Goal: Information Seeking & Learning: Learn about a topic

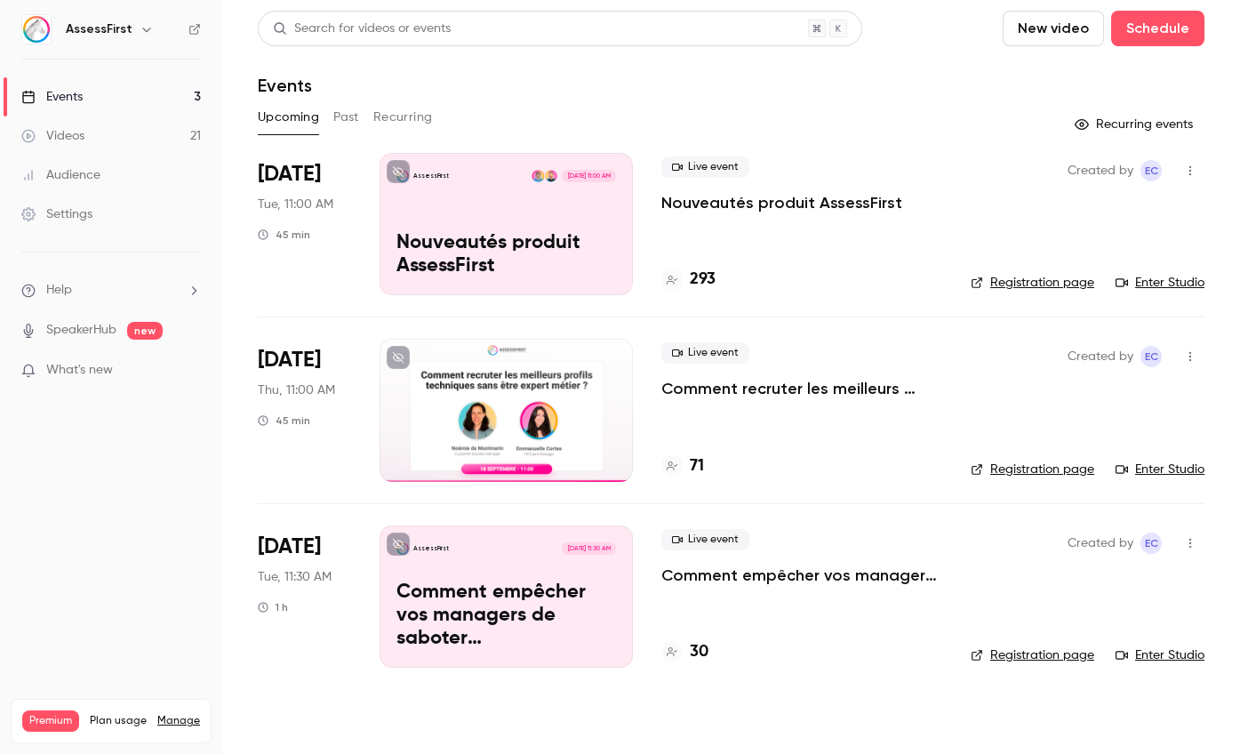
click at [758, 201] on p "Nouveautés produit AssessFirst" at bounding box center [781, 202] width 241 height 21
click at [1161, 289] on link "Enter Studio" at bounding box center [1160, 283] width 89 height 18
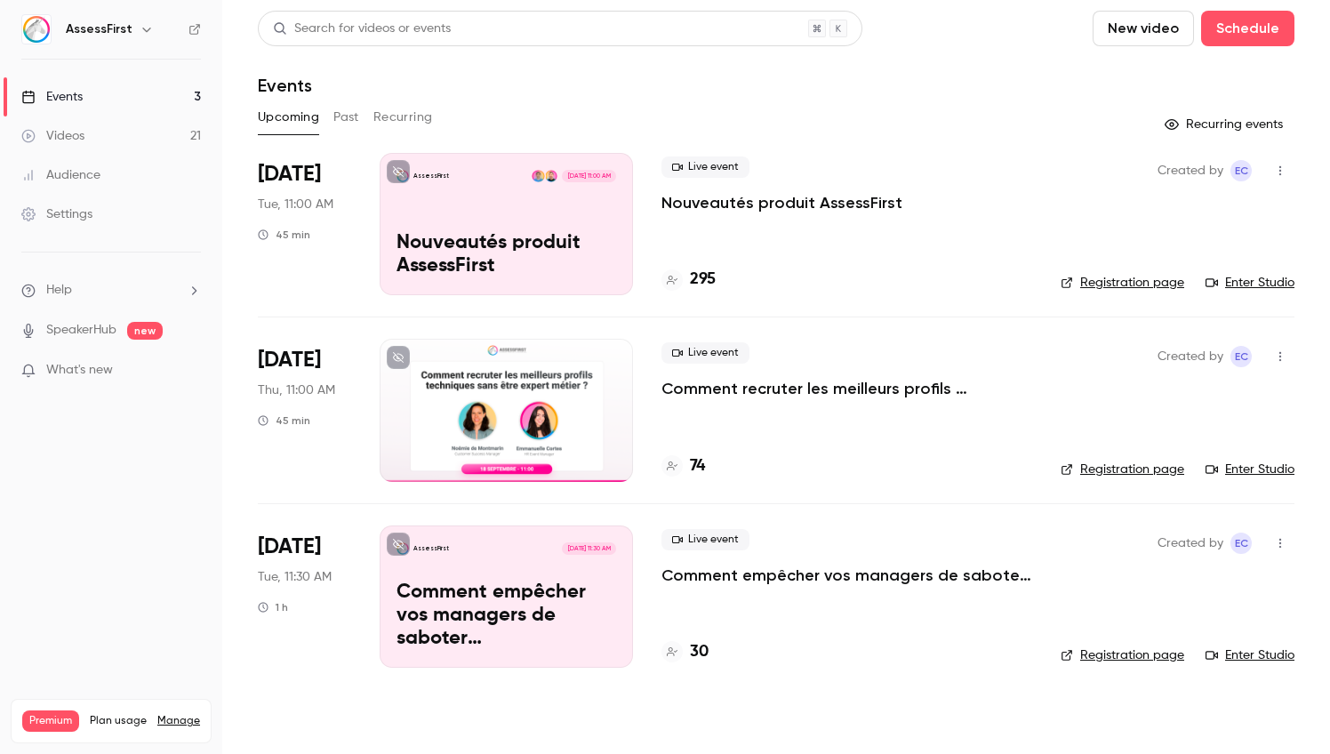
click at [122, 22] on h6 "AssessFirst" at bounding box center [99, 29] width 67 height 18
click at [142, 31] on icon "button" at bounding box center [147, 29] width 14 height 14
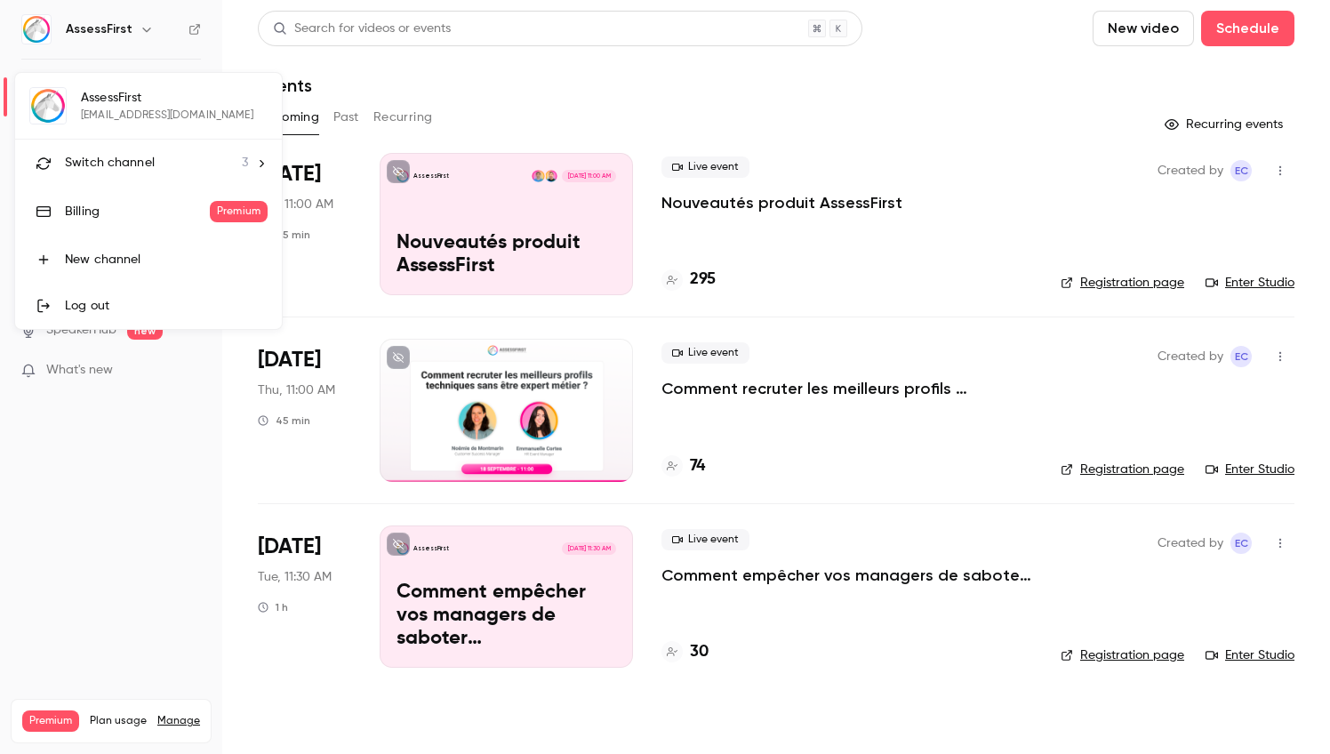
click at [137, 161] on span "Switch channel" at bounding box center [110, 163] width 90 height 19
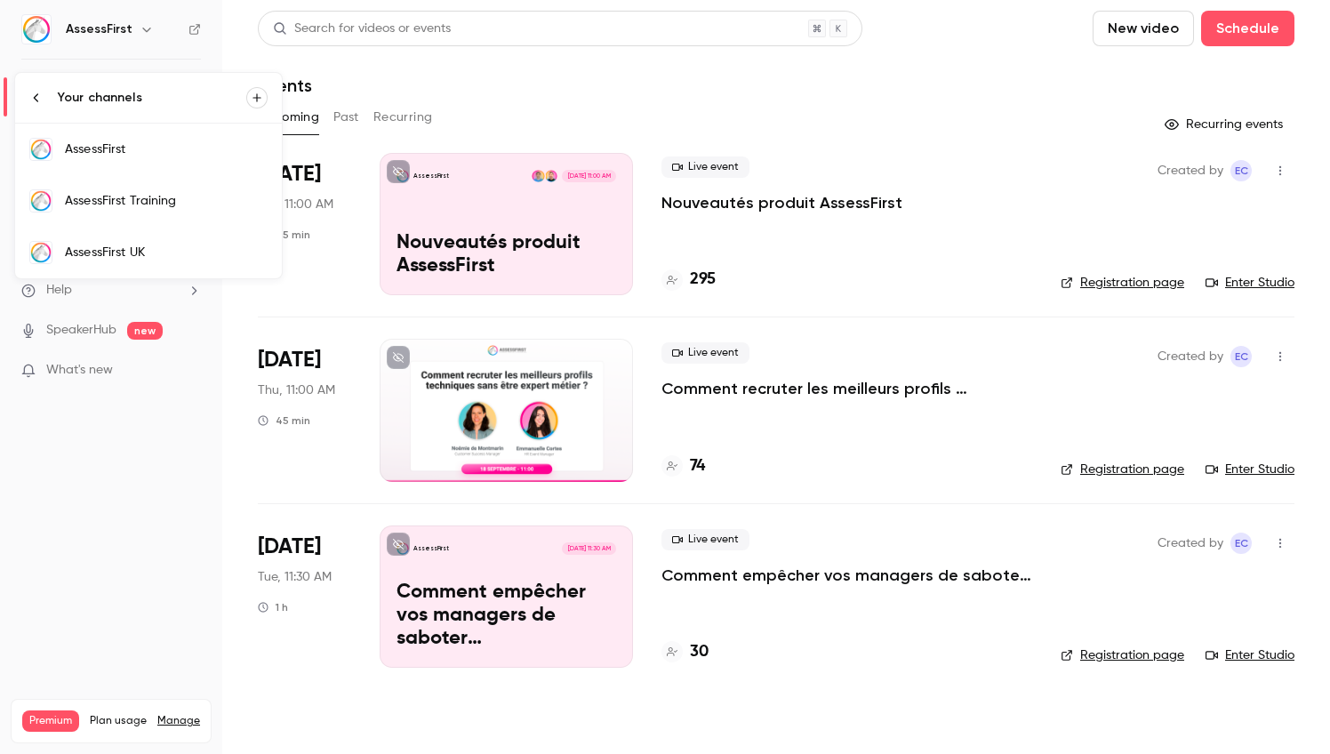
click at [161, 244] on div "AssessFirst UK" at bounding box center [166, 253] width 203 height 18
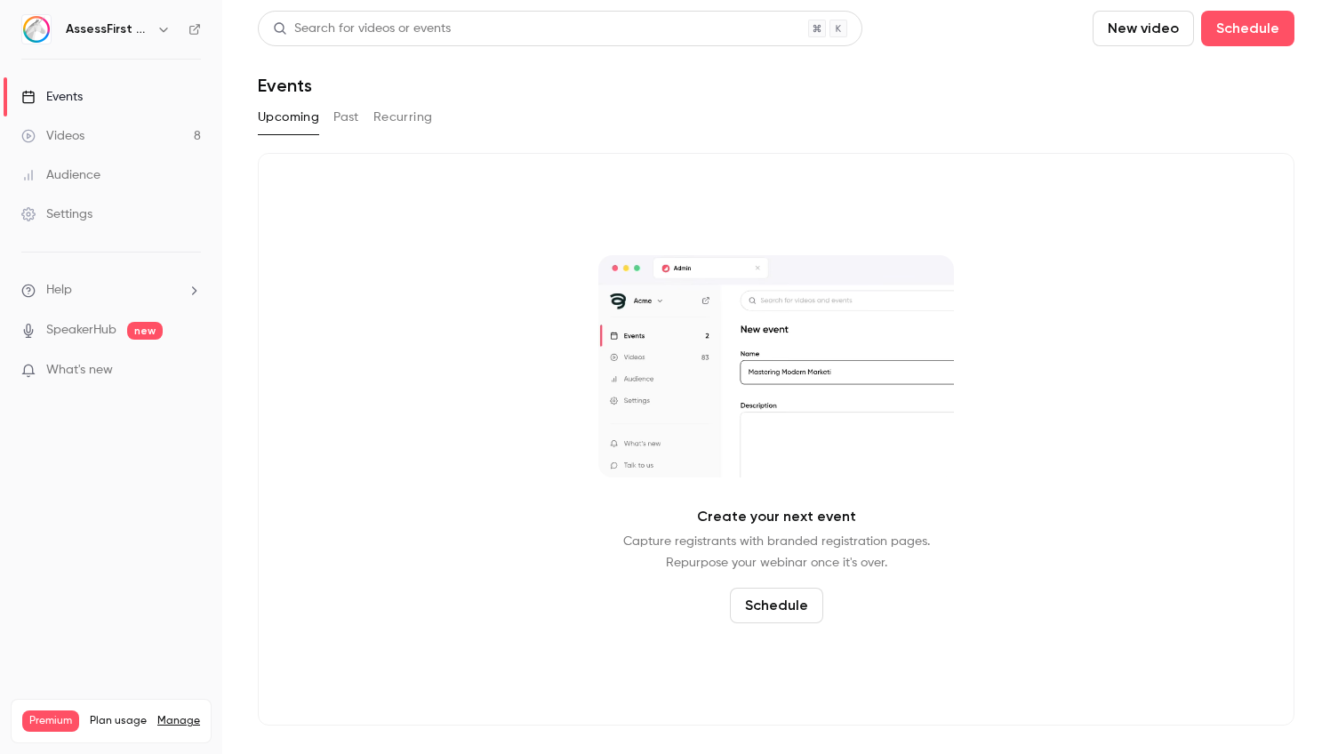
click at [351, 117] on button "Past" at bounding box center [346, 117] width 26 height 28
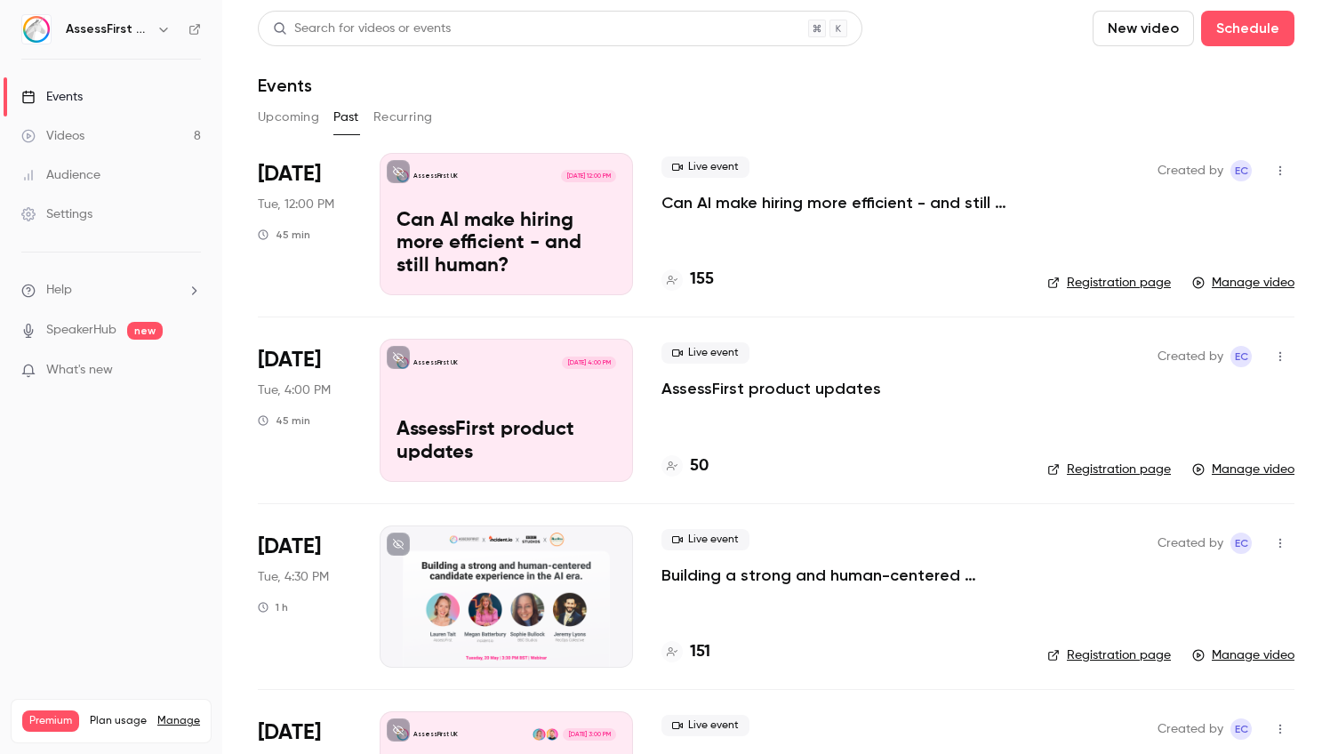
scroll to position [60, 0]
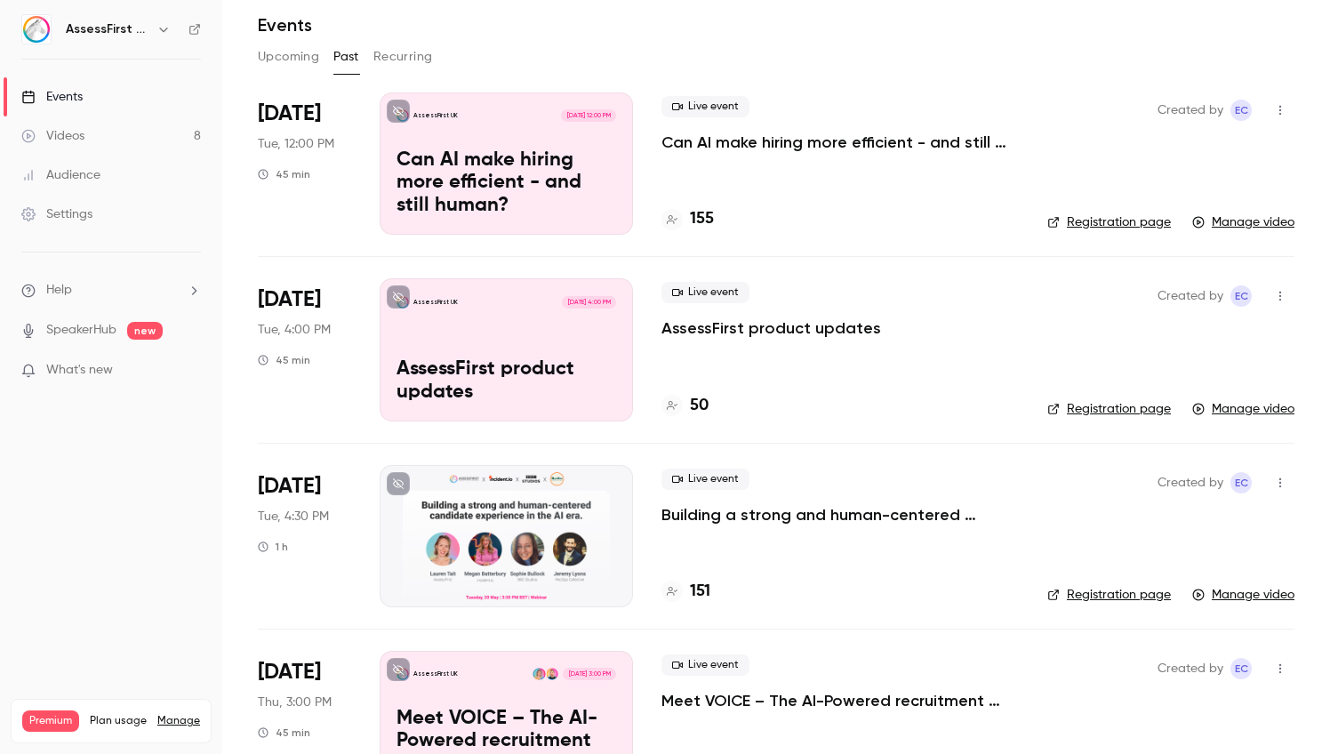
click at [828, 332] on p "AssessFirst product updates" at bounding box center [771, 327] width 220 height 21
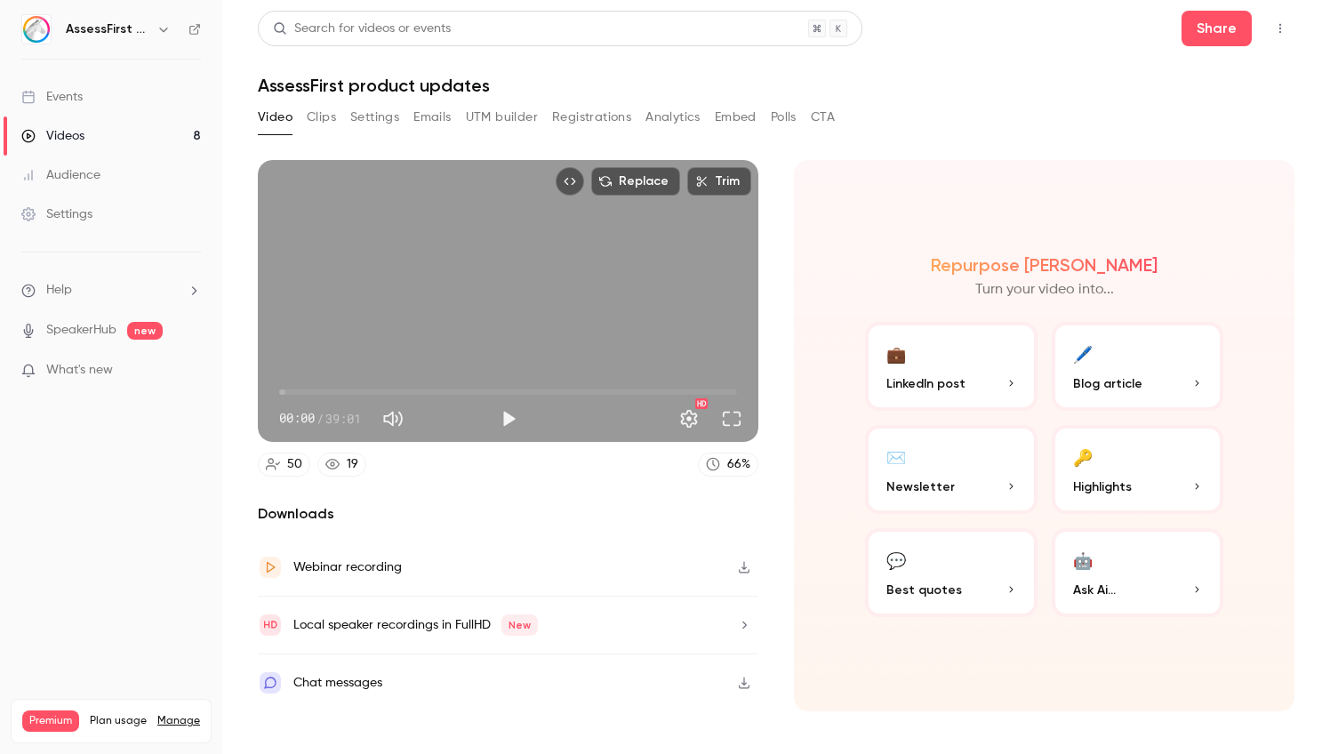
click at [838, 121] on div "Video Clips Settings Emails UTM builder Registrations Analytics Embed Polls CTA" at bounding box center [776, 121] width 1036 height 36
click at [828, 118] on button "CTA" at bounding box center [823, 117] width 24 height 28
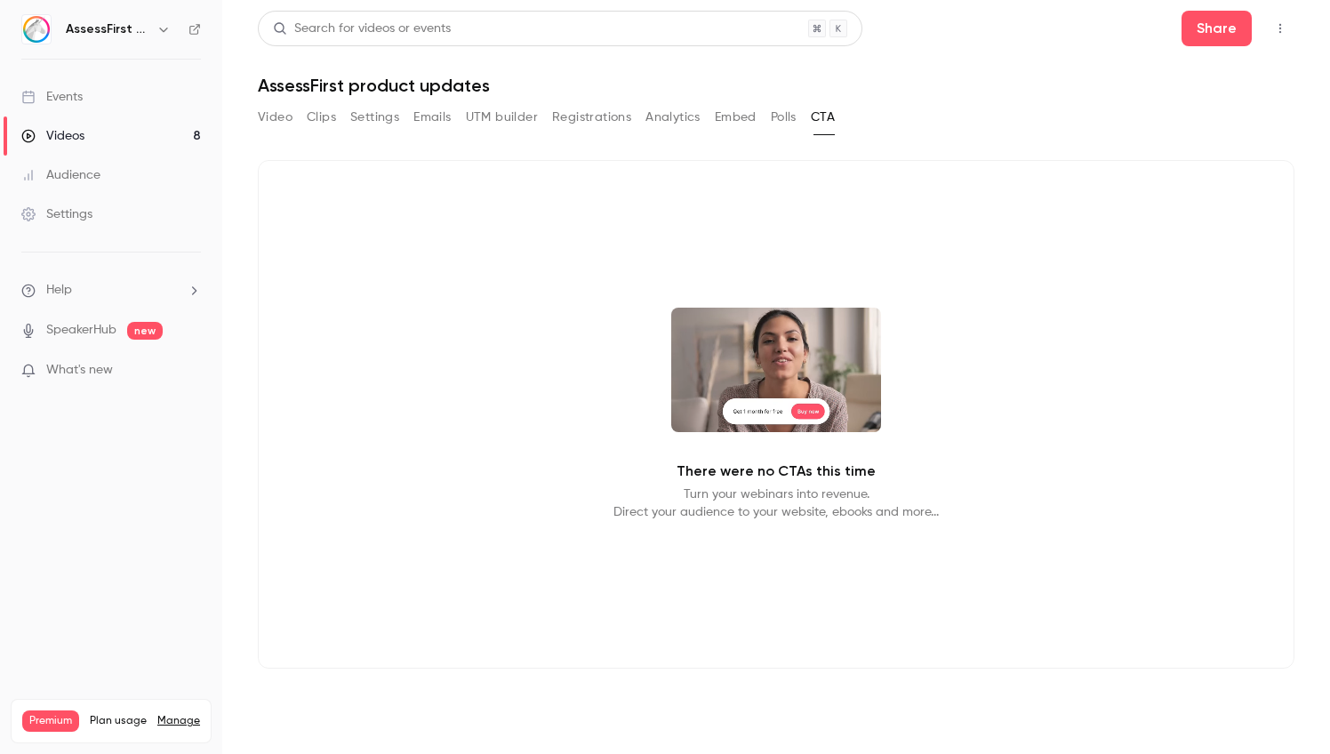
click at [778, 122] on button "Polls" at bounding box center [784, 117] width 26 height 28
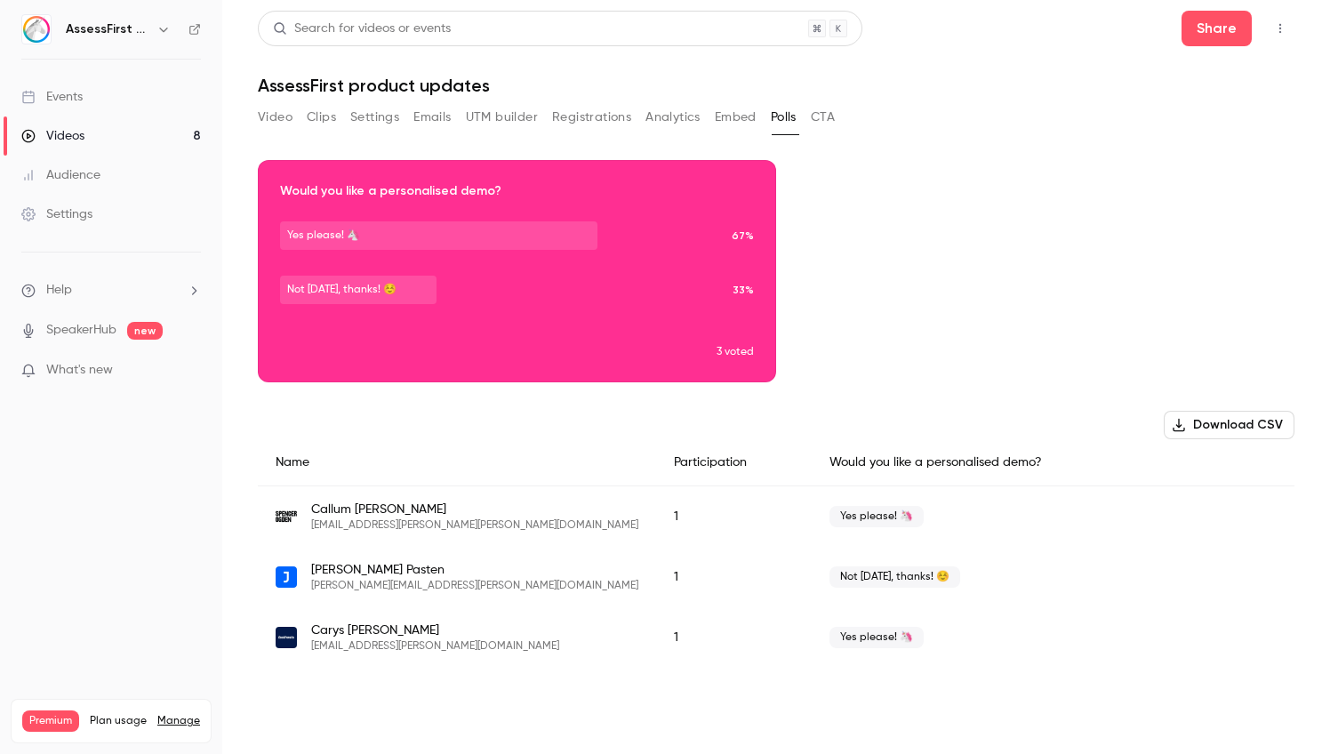
click at [597, 111] on button "Registrations" at bounding box center [591, 117] width 79 height 28
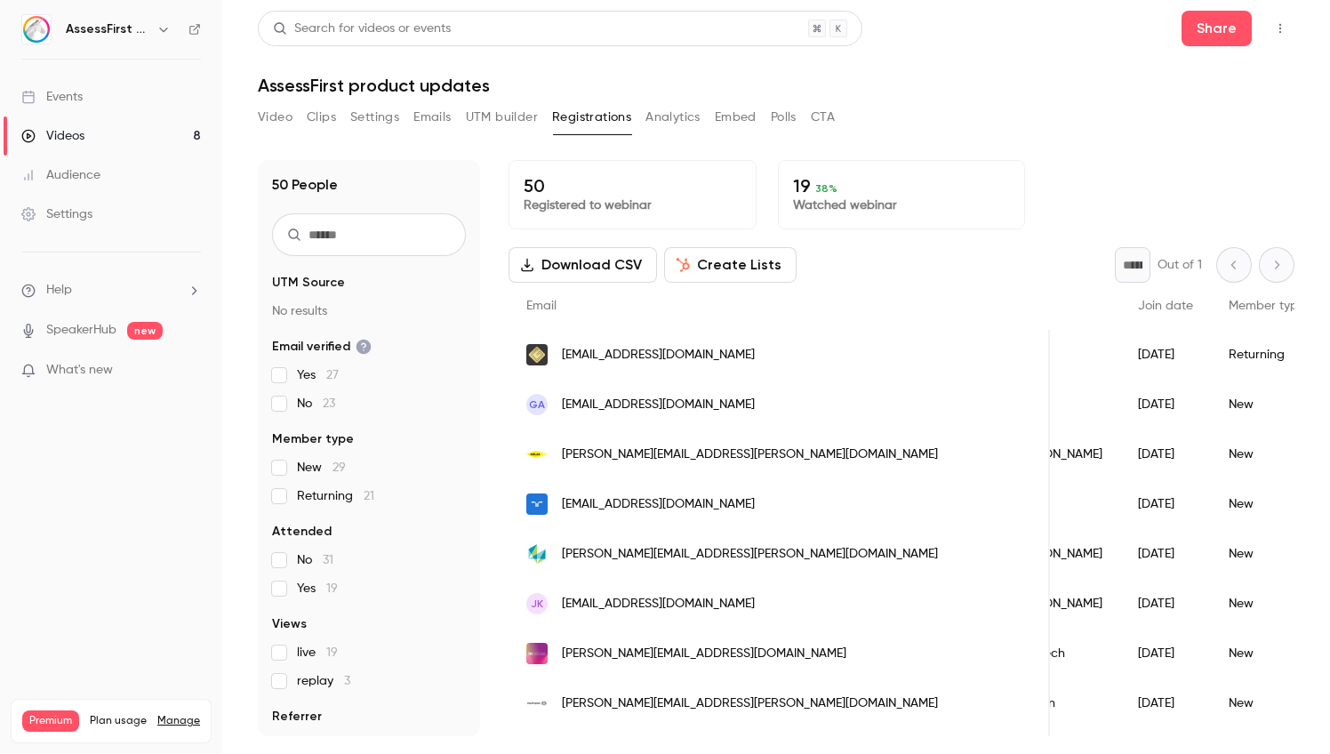
scroll to position [0, 301]
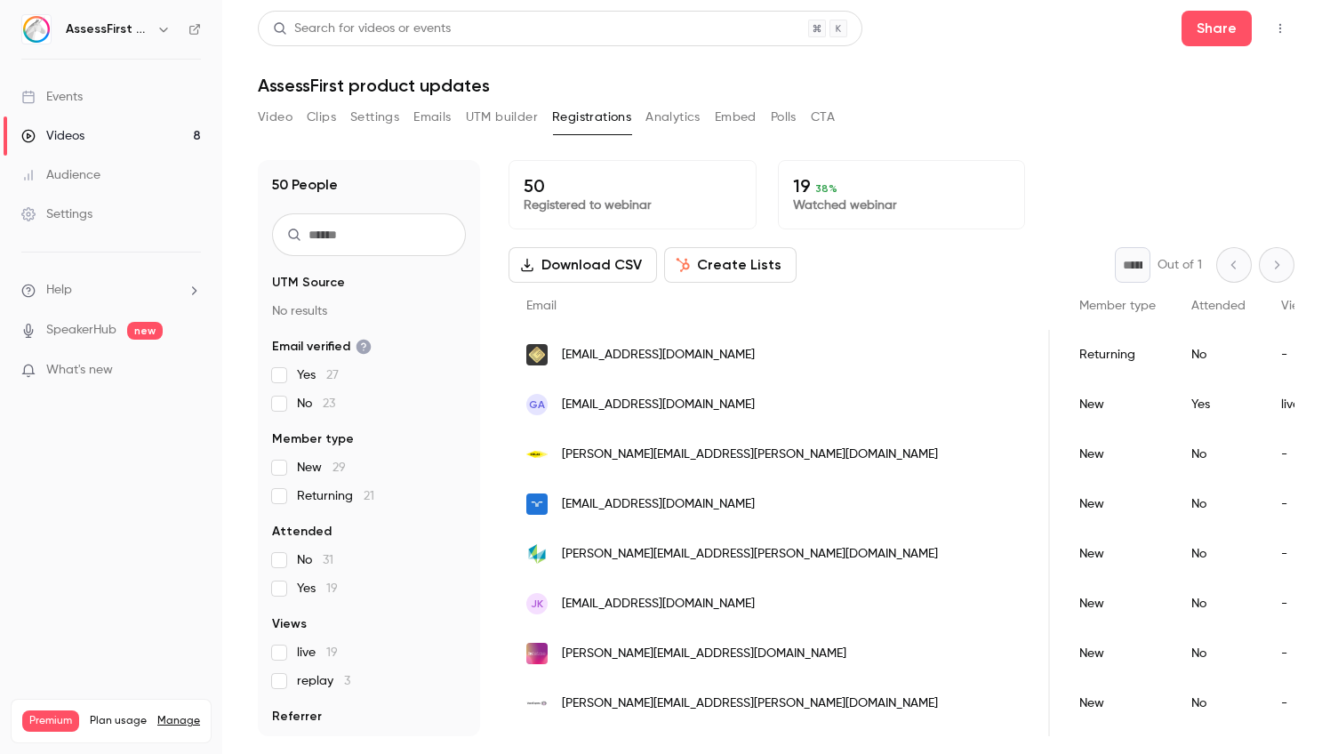
click at [1191, 301] on span "Attended" at bounding box center [1218, 306] width 54 height 12
click at [1173, 359] on div "No" at bounding box center [1218, 355] width 90 height 50
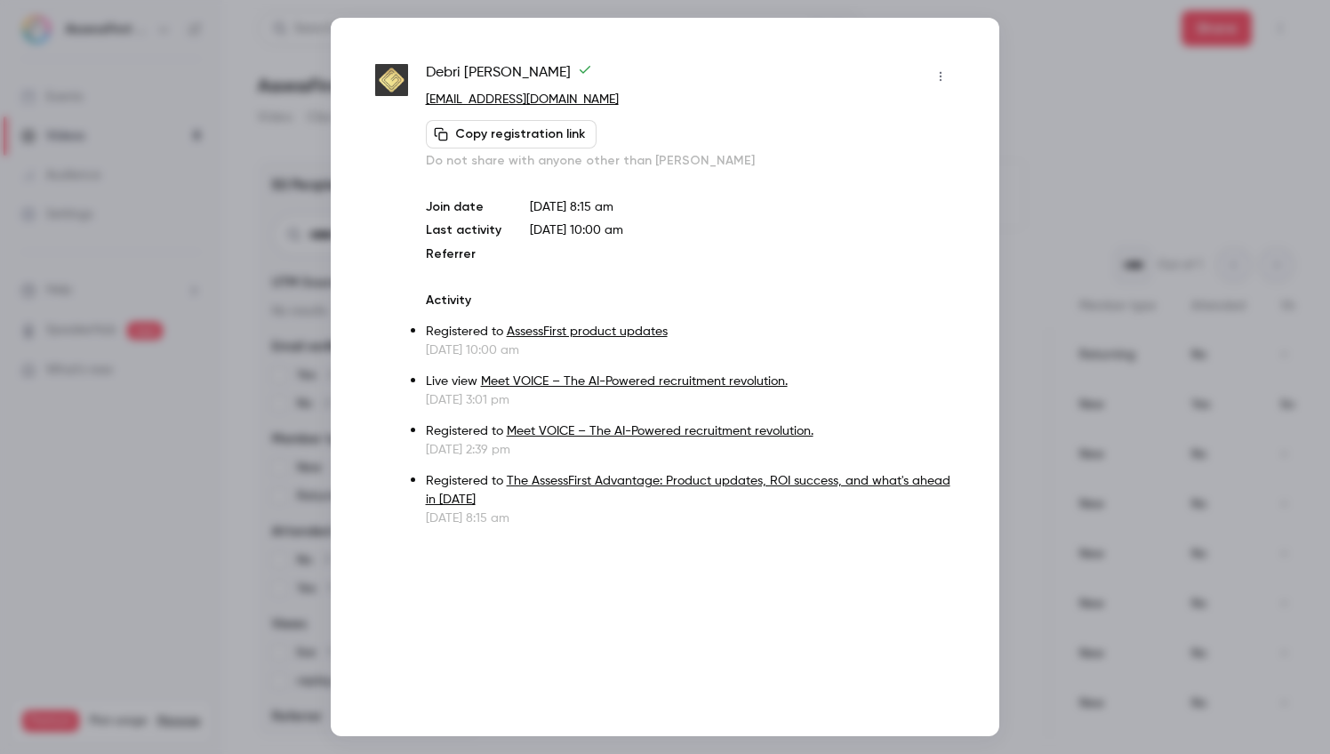
click at [1035, 150] on div at bounding box center [665, 377] width 1330 height 754
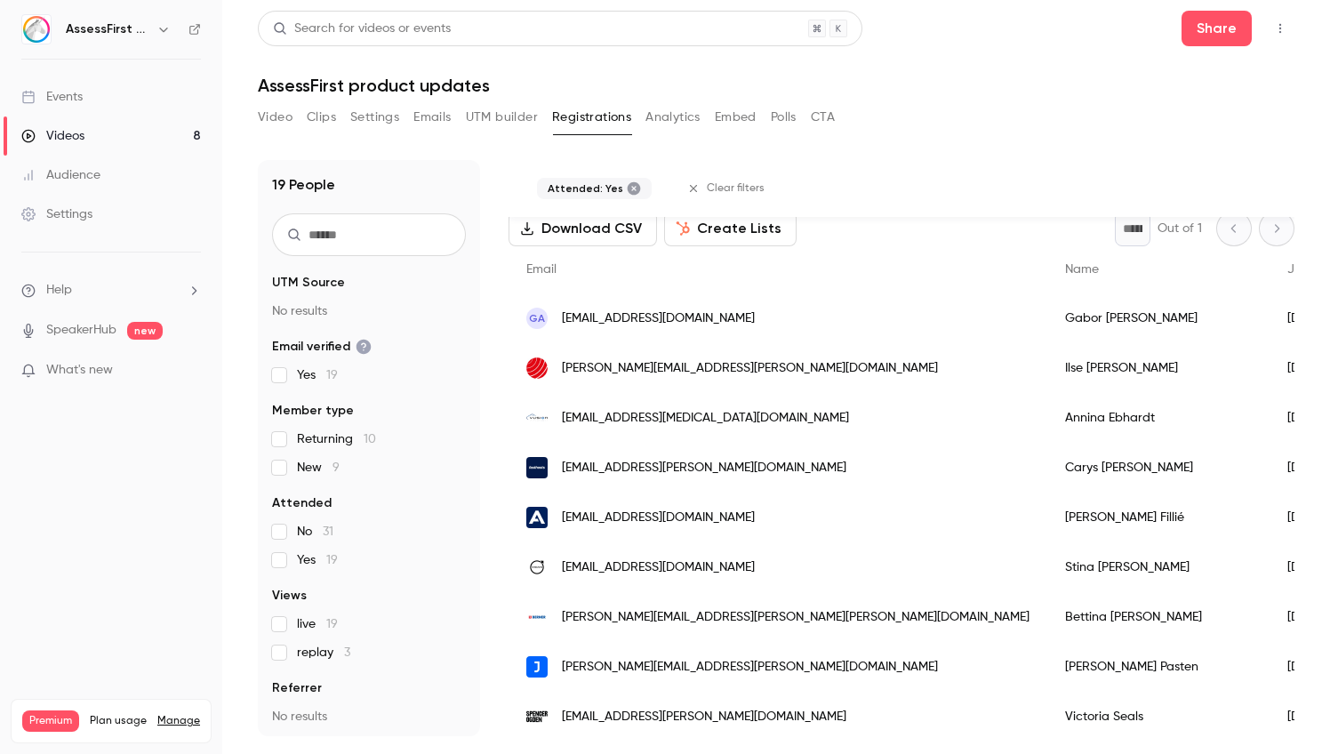
scroll to position [81, 0]
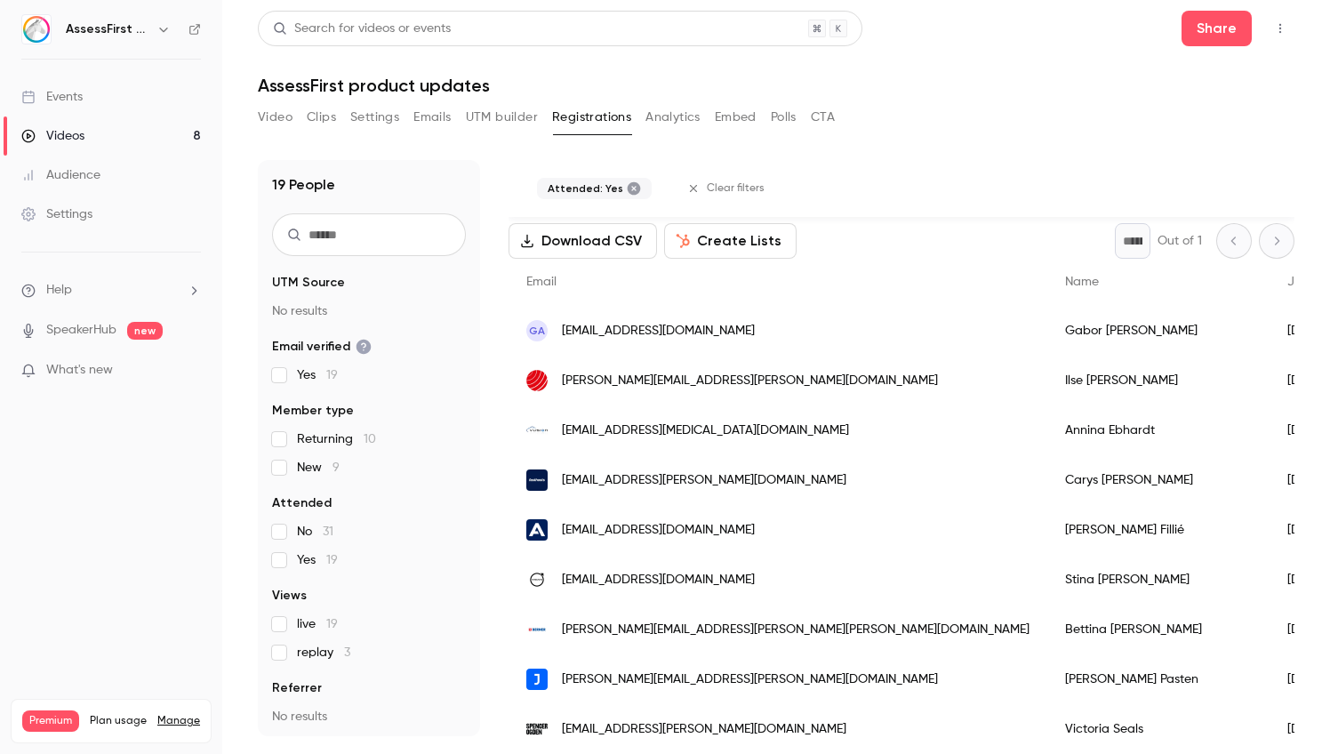
click at [131, 36] on h6 "AssessFirst UK" at bounding box center [108, 29] width 84 height 18
click at [137, 33] on h6 "AssessFirst UK" at bounding box center [108, 29] width 84 height 18
click at [174, 27] on div "AssessFirst UK" at bounding box center [111, 29] width 180 height 30
click at [159, 27] on icon "button" at bounding box center [163, 29] width 14 height 14
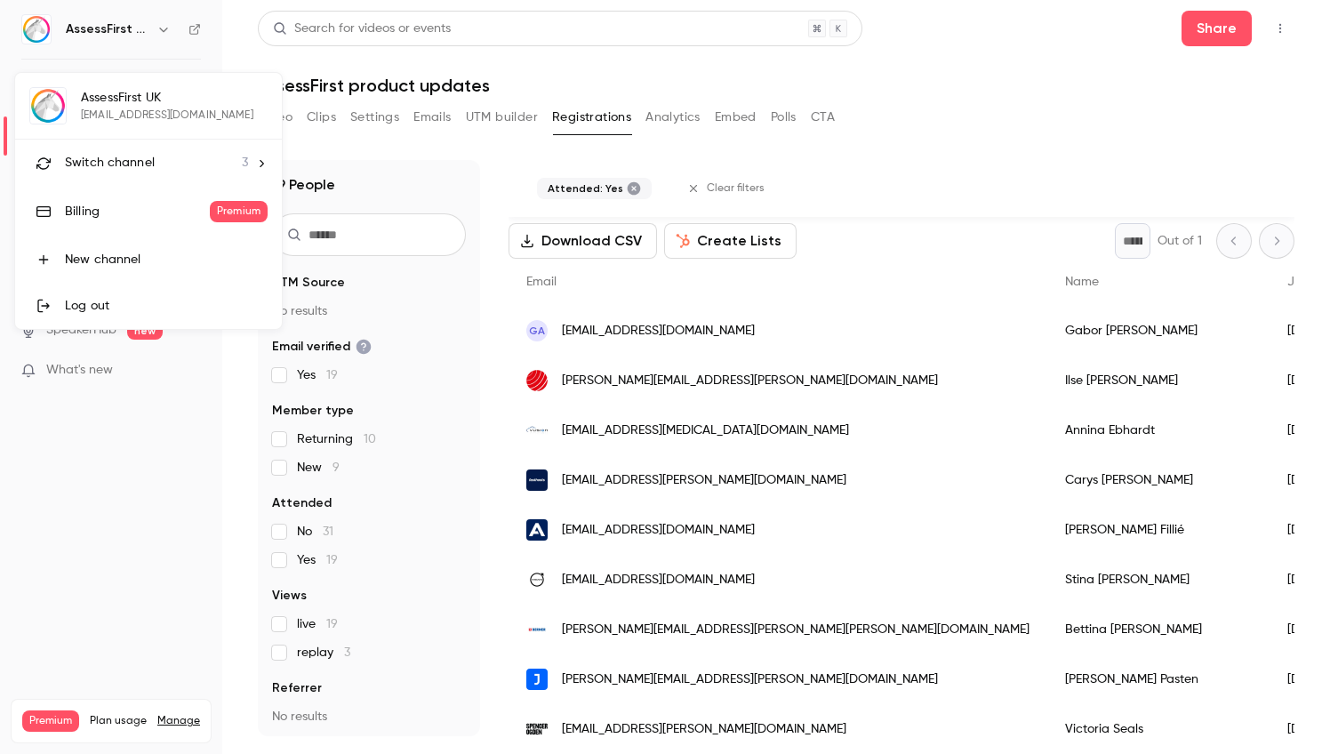
click at [118, 165] on span "Switch channel" at bounding box center [110, 163] width 90 height 19
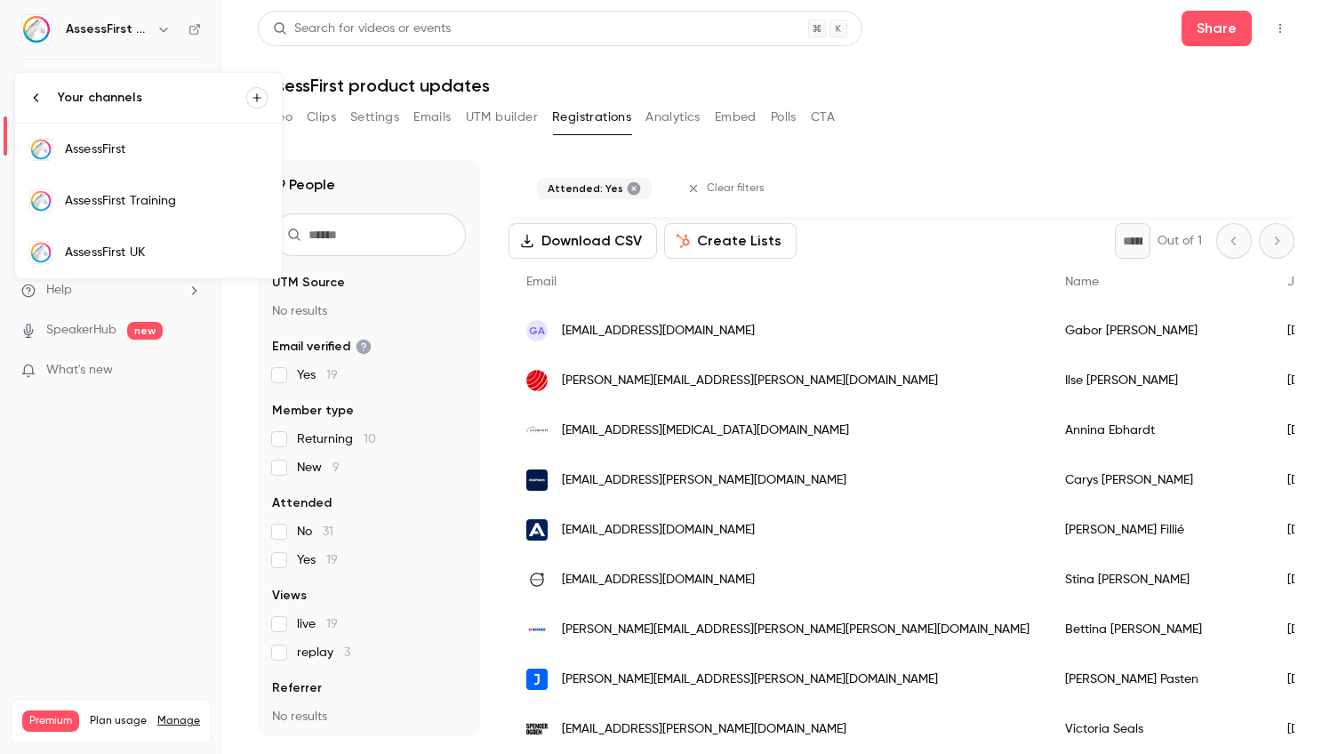
click at [133, 134] on link "AssessFirst" at bounding box center [148, 150] width 267 height 52
